Goal: Transaction & Acquisition: Subscribe to service/newsletter

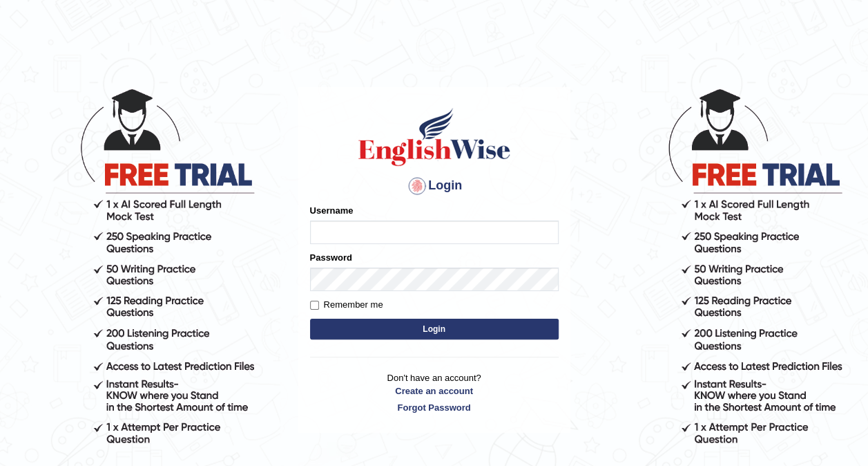
type input "ariambadoles"
click at [459, 329] on button "Login" at bounding box center [434, 328] width 249 height 21
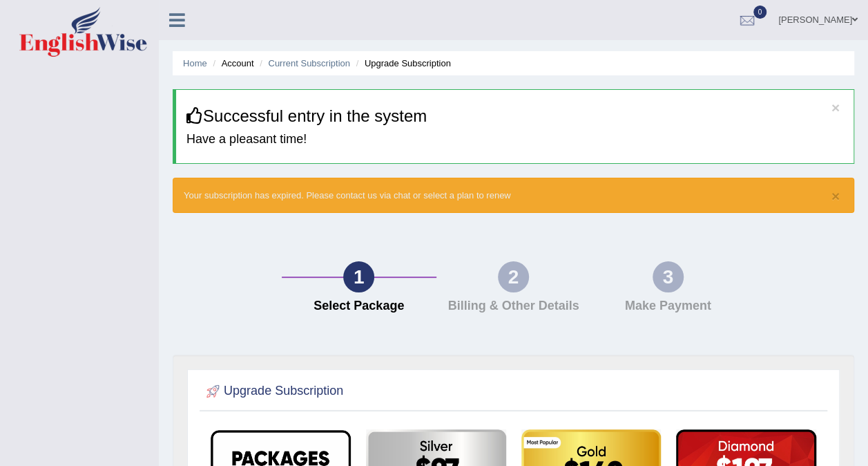
click at [507, 293] on div "2 Billing & Other Details" at bounding box center [514, 290] width 155 height 59
click at [649, 279] on div "3 Make Payment" at bounding box center [668, 290] width 155 height 59
click at [839, 195] on button "×" at bounding box center [836, 196] width 8 height 15
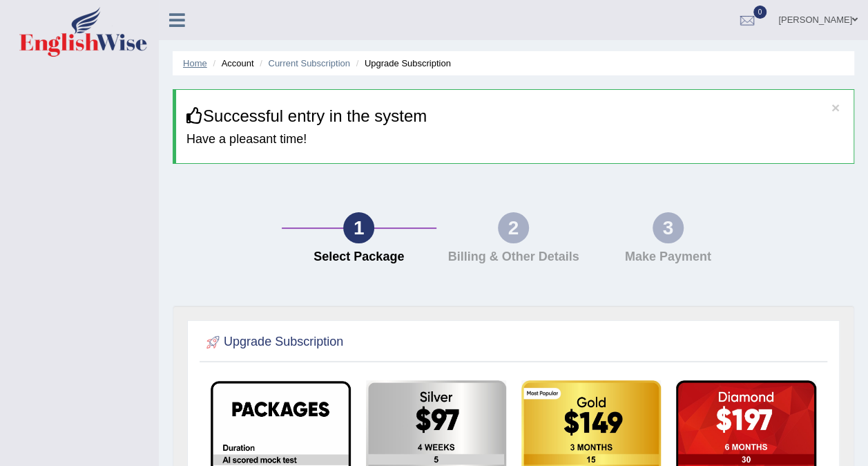
click at [193, 66] on link "Home" at bounding box center [195, 63] width 24 height 10
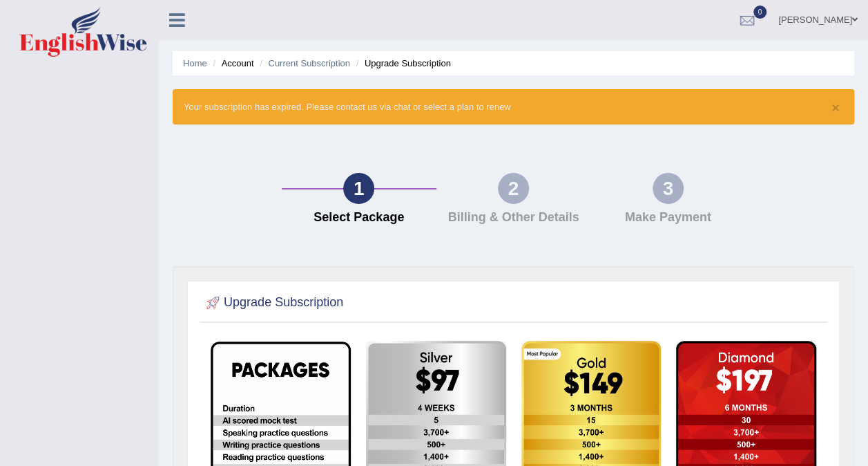
click at [698, 204] on div "3 Make Payment" at bounding box center [668, 202] width 155 height 59
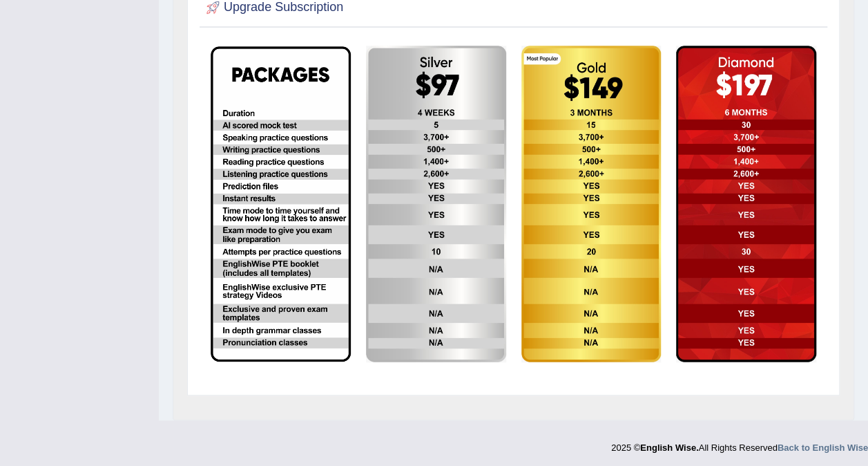
scroll to position [296, 0]
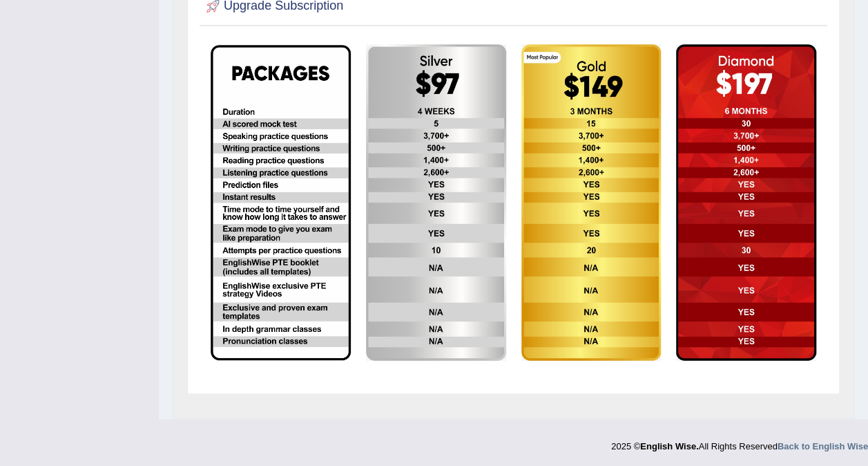
click at [773, 200] on img at bounding box center [746, 202] width 140 height 316
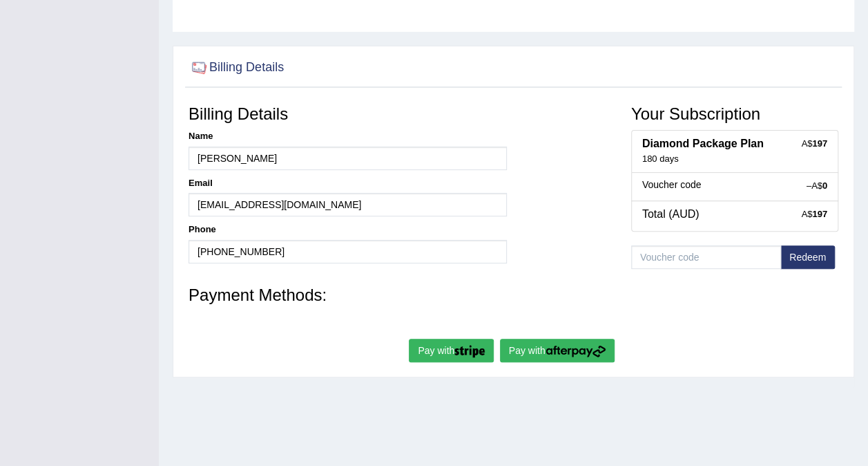
scroll to position [260, 0]
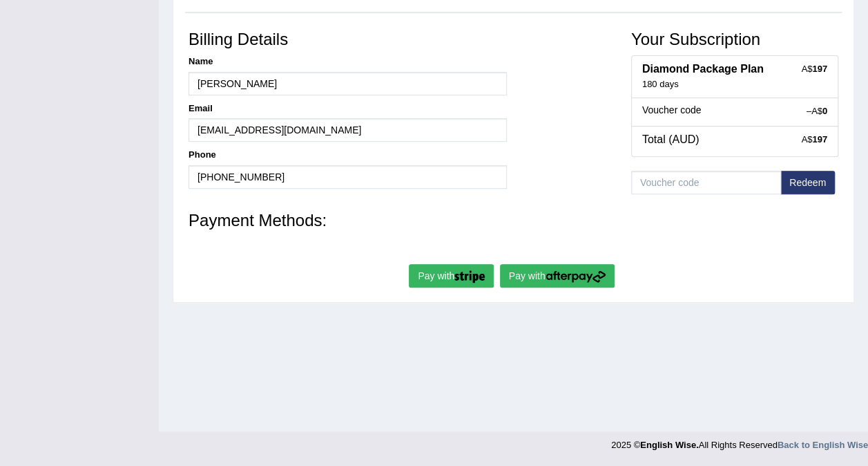
click at [566, 272] on img "submit" at bounding box center [576, 276] width 60 height 12
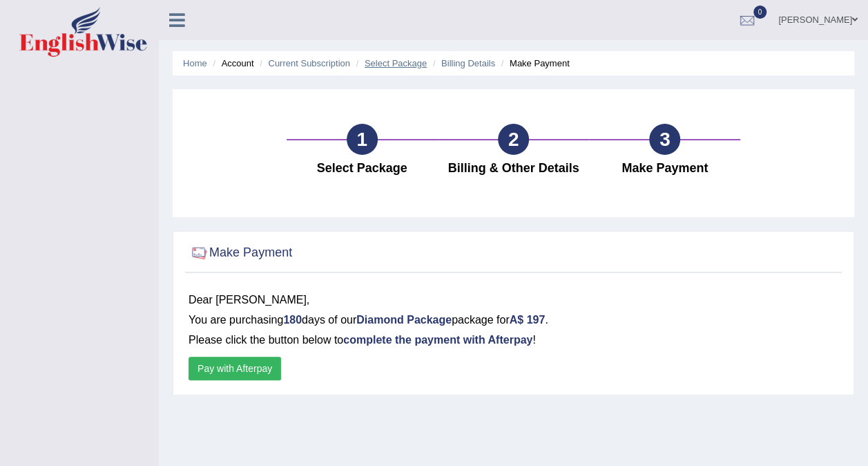
click at [398, 64] on link "Select Package" at bounding box center [396, 63] width 62 height 10
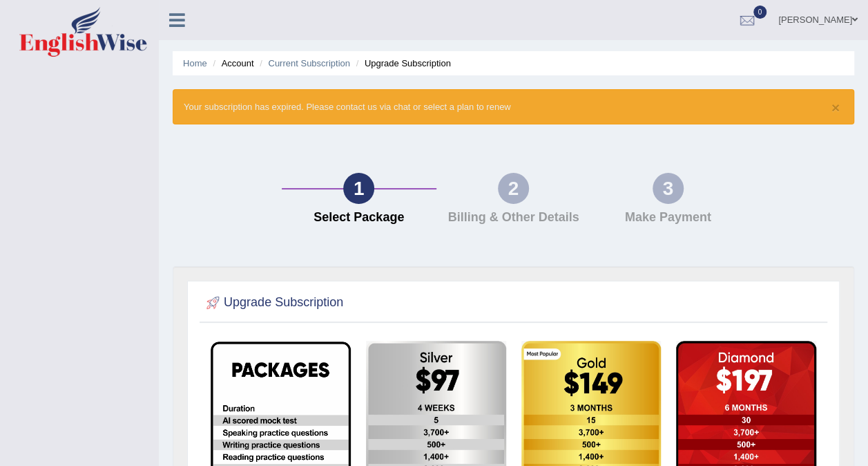
click at [246, 65] on li "Account" at bounding box center [231, 63] width 44 height 13
click at [200, 61] on link "Home" at bounding box center [195, 63] width 24 height 10
click at [303, 61] on link "Current Subscription" at bounding box center [309, 63] width 82 height 10
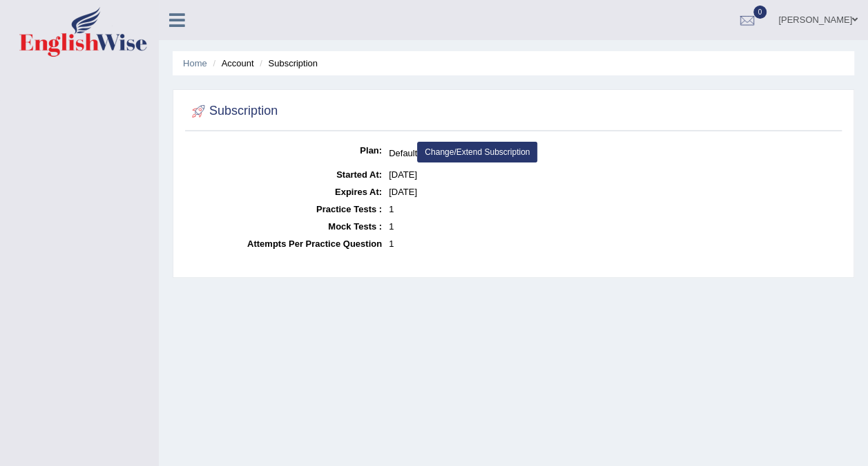
click at [489, 151] on link "Change/Extend Subscription" at bounding box center [477, 152] width 120 height 21
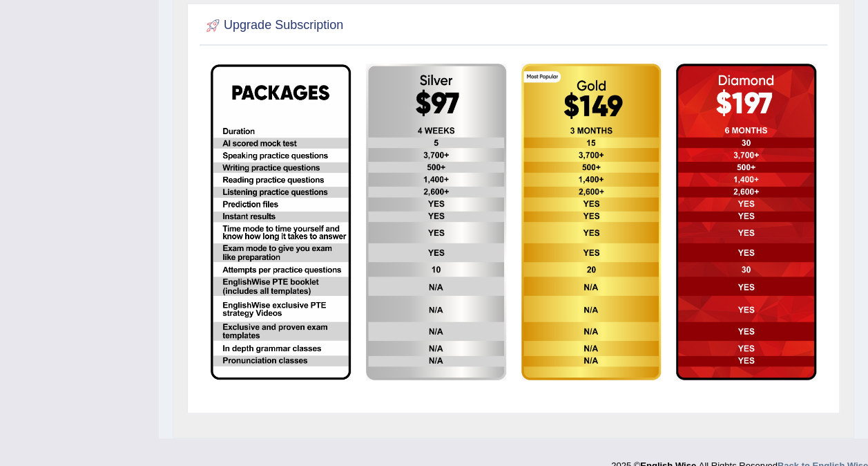
scroll to position [296, 0]
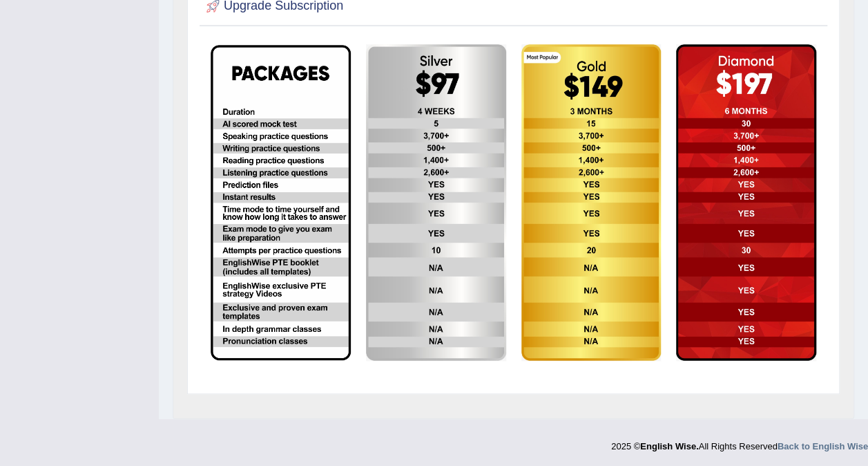
click at [485, 157] on img at bounding box center [436, 202] width 140 height 316
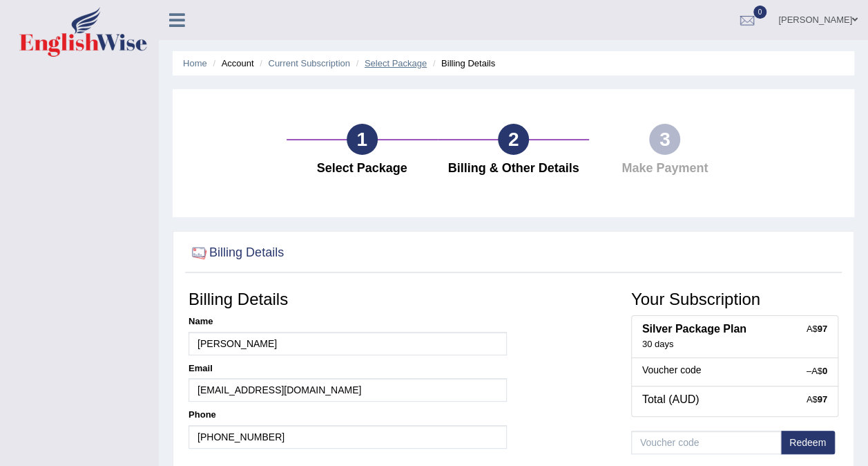
click at [412, 68] on link "Select Package" at bounding box center [396, 63] width 62 height 10
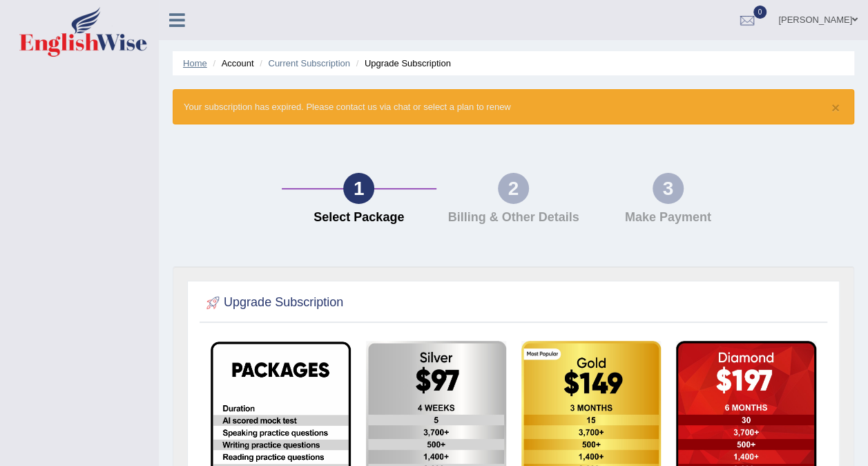
click at [203, 66] on link "Home" at bounding box center [195, 63] width 24 height 10
click at [306, 62] on link "Current Subscription" at bounding box center [309, 63] width 82 height 10
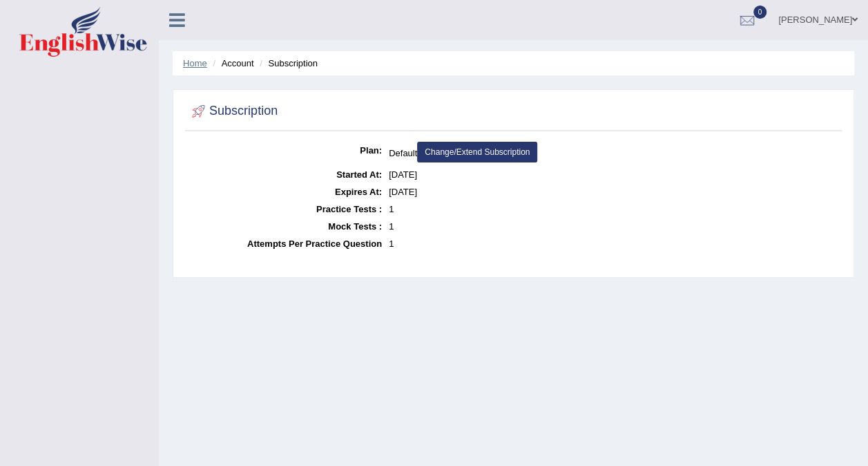
click at [200, 62] on link "Home" at bounding box center [195, 63] width 24 height 10
